Goal: Information Seeking & Learning: Learn about a topic

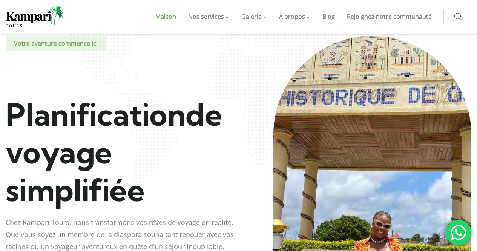
scroll to position [38, 0]
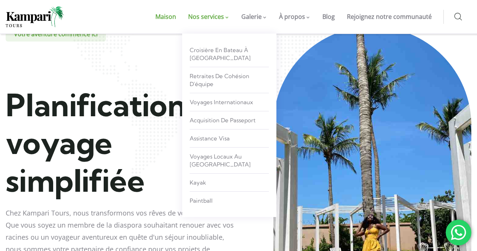
click at [229, 18] on span at bounding box center [227, 18] width 4 height 3
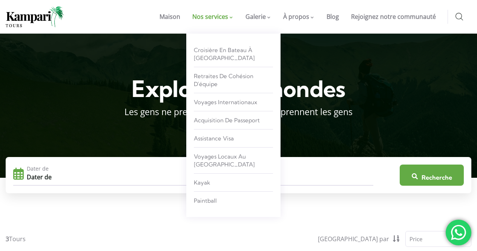
click at [233, 18] on span at bounding box center [232, 18] width 4 height 3
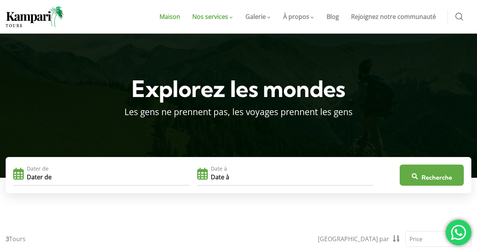
click at [173, 16] on font "Maison" at bounding box center [169, 16] width 21 height 8
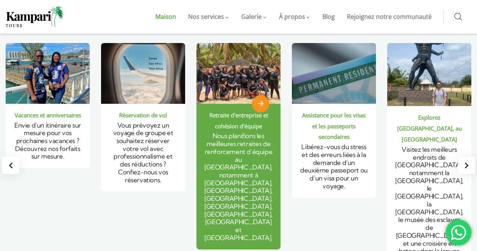
scroll to position [603, 0]
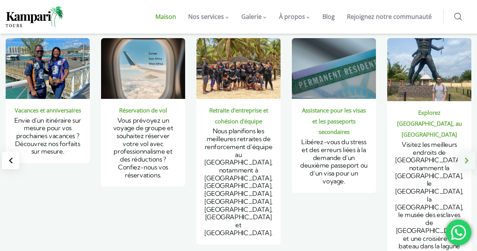
click at [466, 152] on div "Diapositive suivante" at bounding box center [466, 160] width 17 height 17
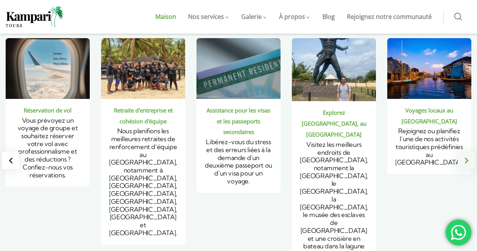
click at [466, 152] on div "Diapositive suivante" at bounding box center [466, 160] width 17 height 17
click at [469, 152] on div "Diapositive suivante" at bounding box center [466, 160] width 17 height 17
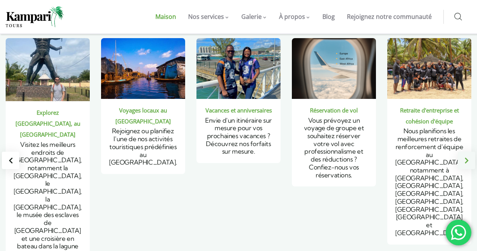
click at [469, 152] on div "Diapositive suivante" at bounding box center [466, 160] width 17 height 17
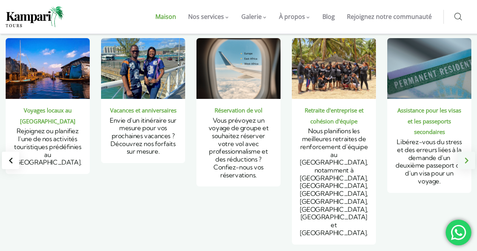
click at [469, 152] on div "Diapositive suivante" at bounding box center [466, 160] width 17 height 17
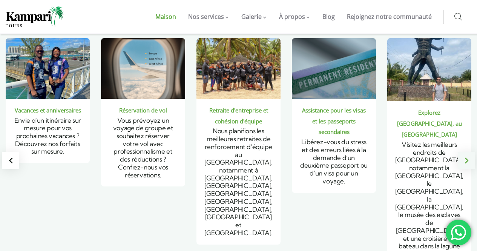
click at [469, 152] on div "Diapositive suivante" at bounding box center [466, 160] width 17 height 17
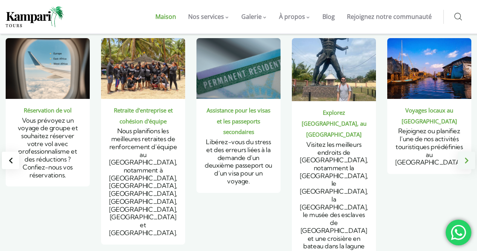
click at [469, 152] on div "Diapositive suivante" at bounding box center [466, 160] width 17 height 17
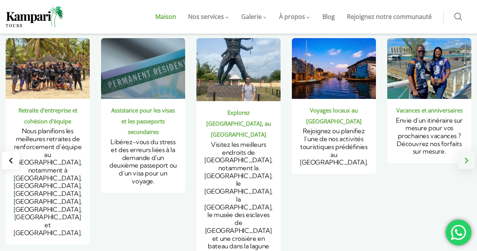
click at [469, 152] on div "Diapositive suivante" at bounding box center [466, 160] width 17 height 17
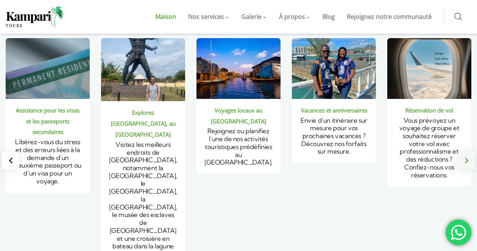
click at [469, 152] on div "Diapositive suivante" at bounding box center [466, 160] width 17 height 17
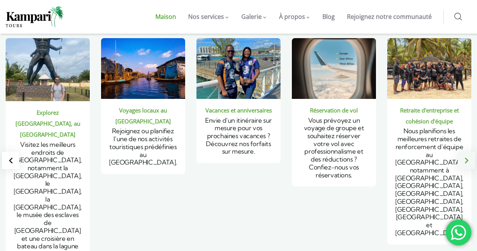
click at [469, 152] on div "Diapositive suivante" at bounding box center [466, 160] width 17 height 17
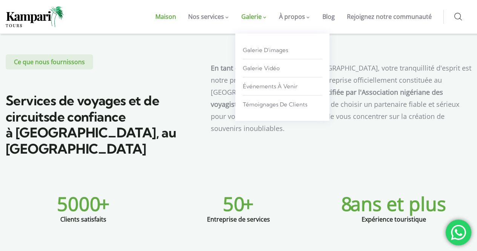
scroll to position [339, 0]
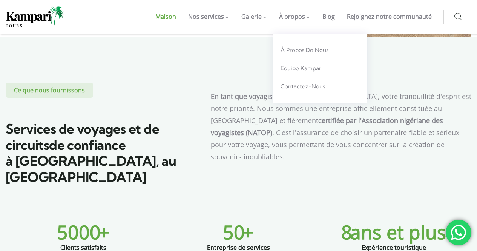
click at [298, 16] on font "À propos" at bounding box center [292, 16] width 26 height 8
click at [314, 54] on link "À propos de nous" at bounding box center [319, 50] width 79 height 14
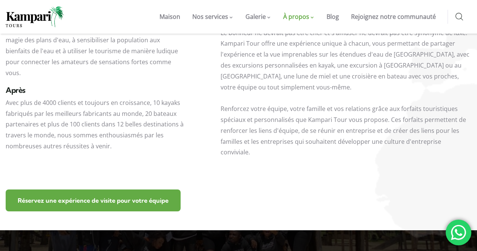
scroll to position [528, 0]
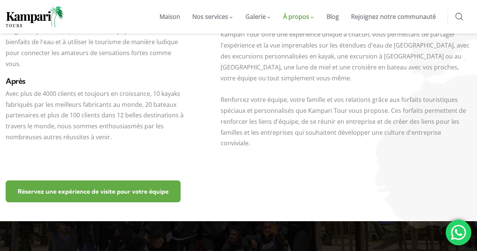
drag, startPoint x: 158, startPoint y: 107, endPoint x: 113, endPoint y: 104, distance: 45.0
click at [141, 110] on div "Après Avec plus de 4000 clients et toujours en croissance, 10 kayaks fabriqués …" at bounding box center [95, 124] width 179 height 103
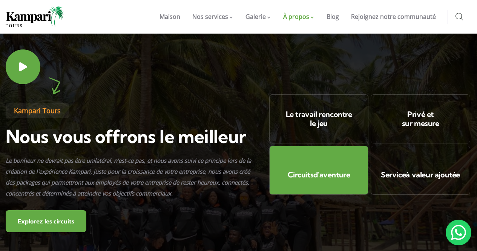
scroll to position [792, 0]
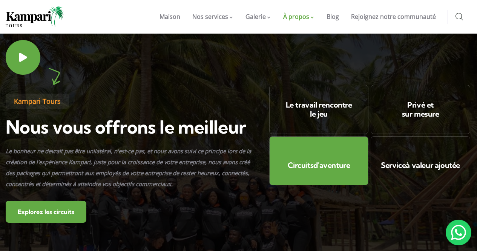
click at [337, 138] on div "Circuits d'aventure" at bounding box center [319, 160] width 100 height 49
click at [324, 160] on font "d'aventure" at bounding box center [331, 164] width 37 height 9
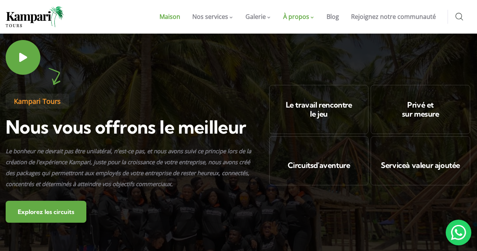
click at [170, 15] on font "Maison" at bounding box center [169, 16] width 21 height 8
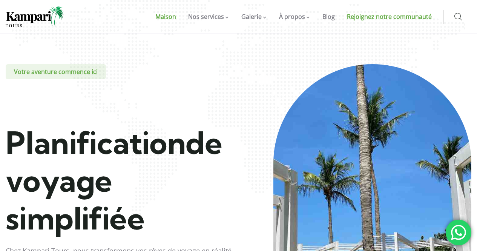
click at [375, 17] on font "Rejoignez notre communauté" at bounding box center [389, 16] width 85 height 8
